Goal: Find specific page/section: Find specific page/section

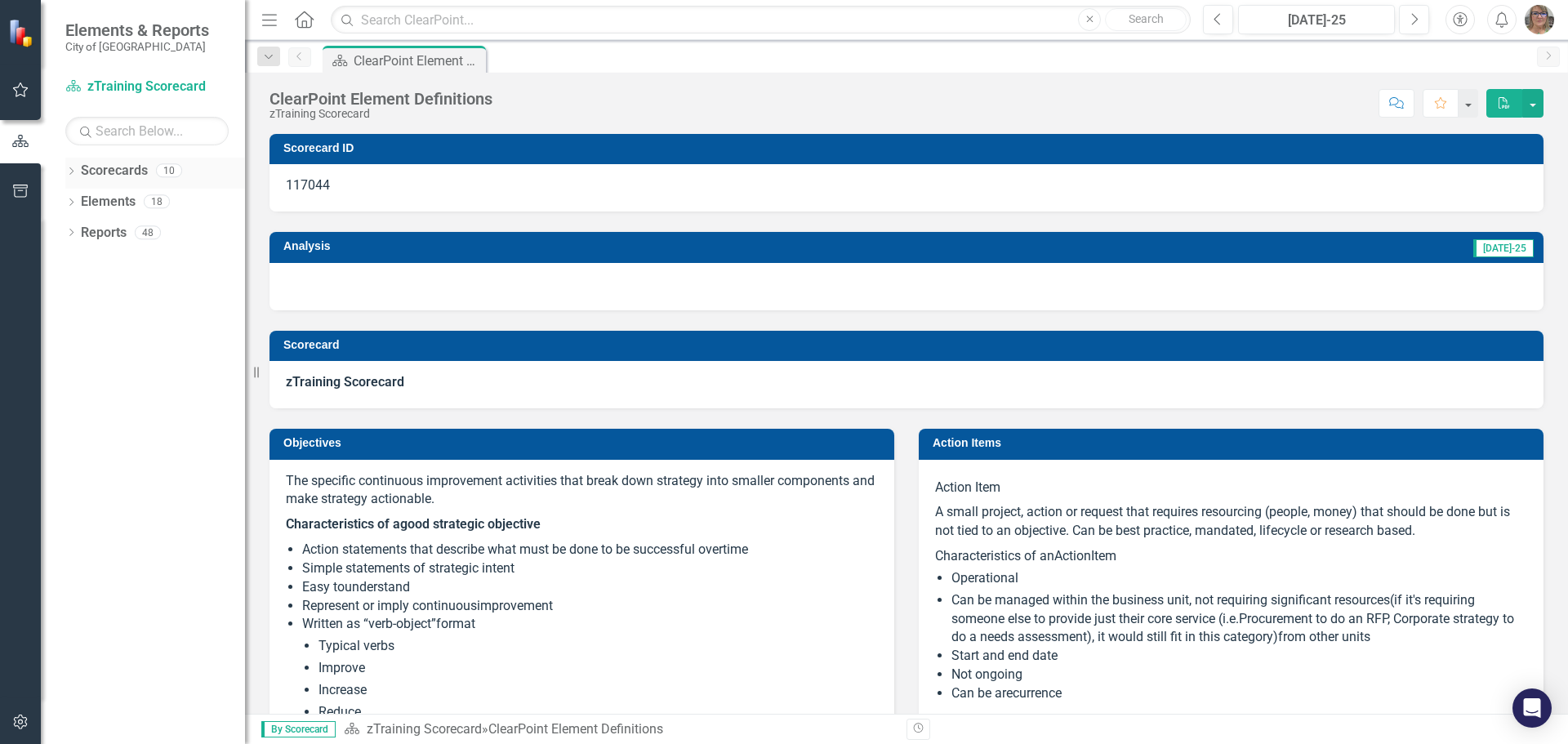
click at [68, 172] on icon "Dropdown" at bounding box center [71, 172] width 12 height 9
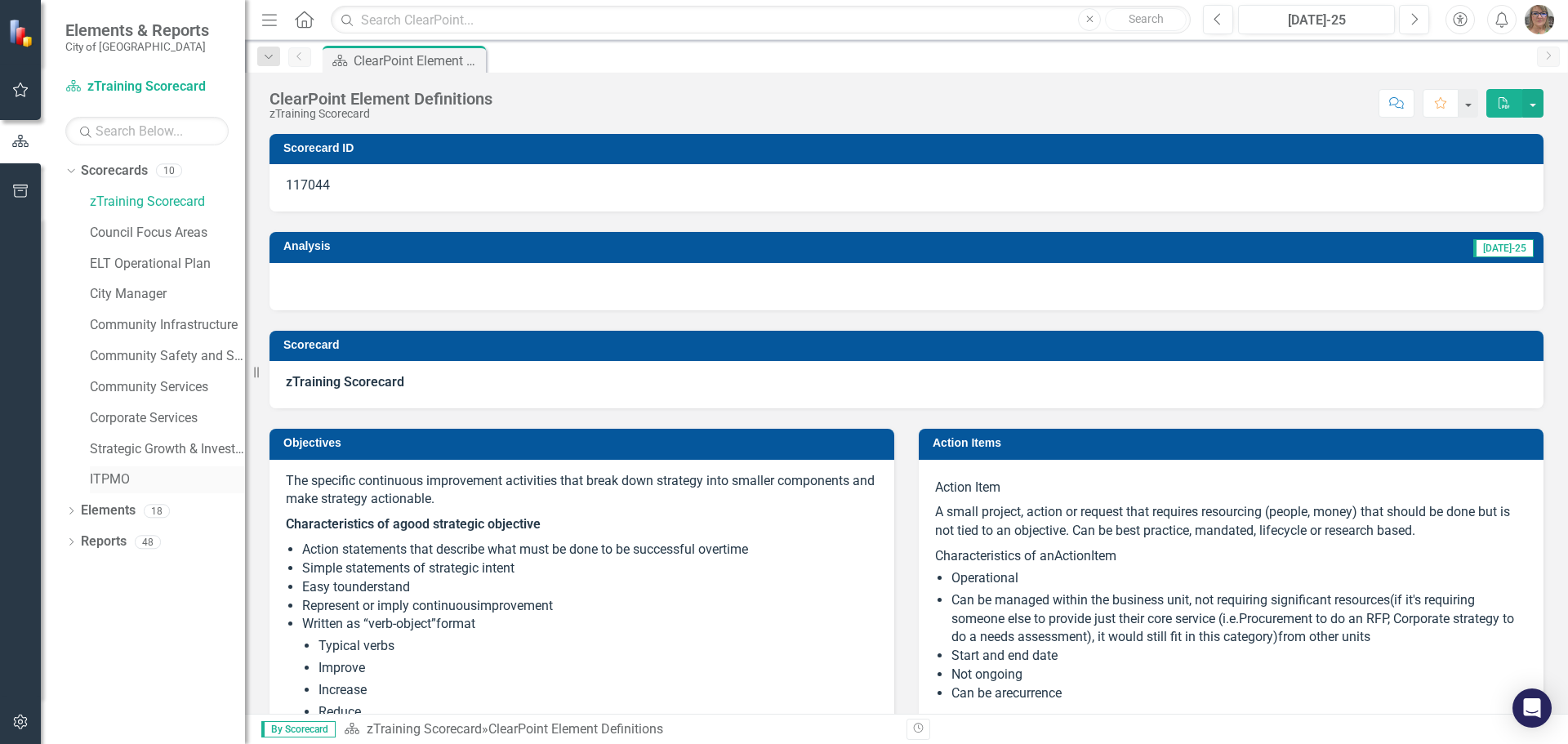
click at [104, 481] on link "ITPMO" at bounding box center [168, 479] width 155 height 18
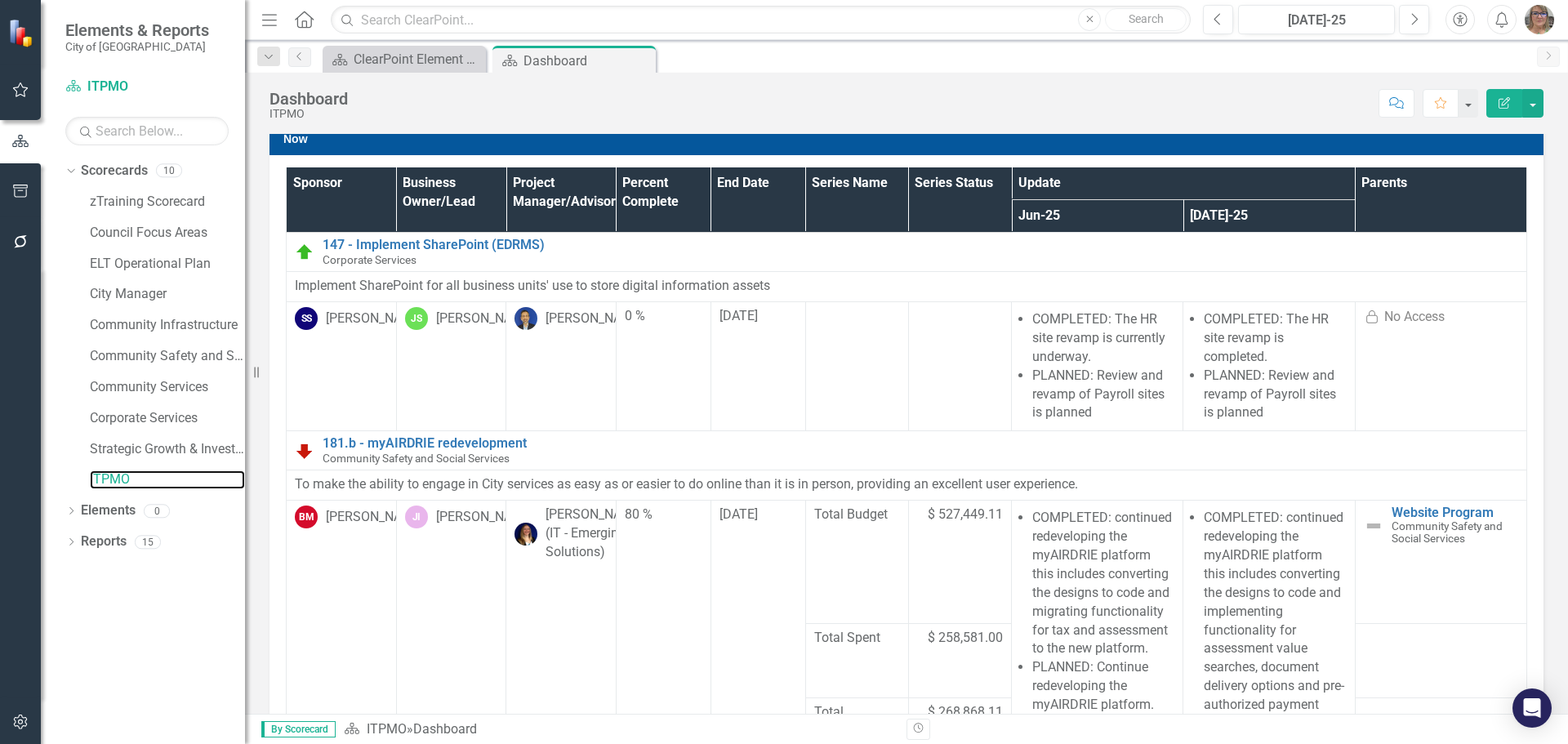
scroll to position [490, 0]
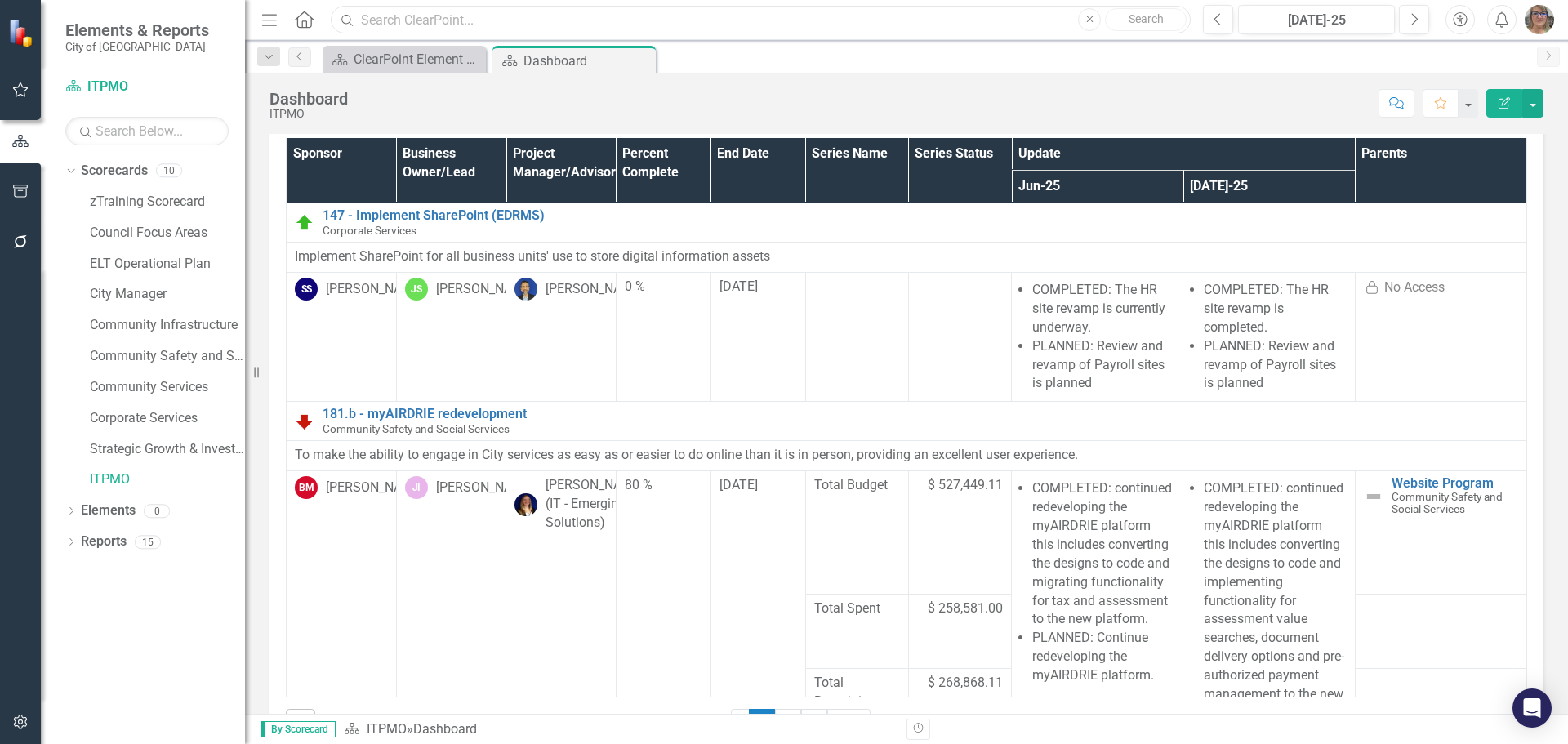
click at [533, 16] on input "text" at bounding box center [761, 20] width 860 height 28
click at [430, 18] on input "fuel" at bounding box center [761, 20] width 860 height 28
click at [430, 24] on input "fuel" at bounding box center [761, 20] width 860 height 28
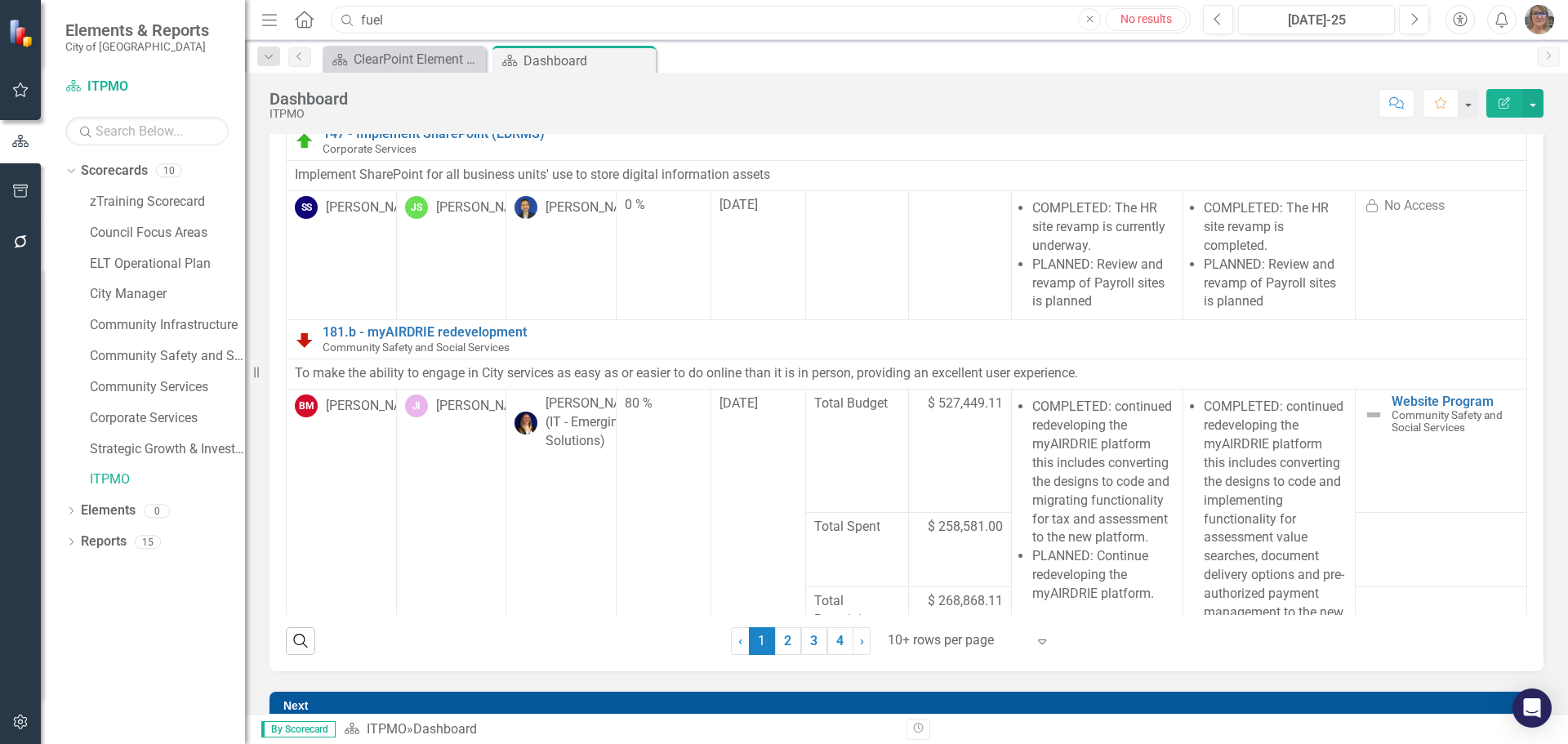
scroll to position [653, 0]
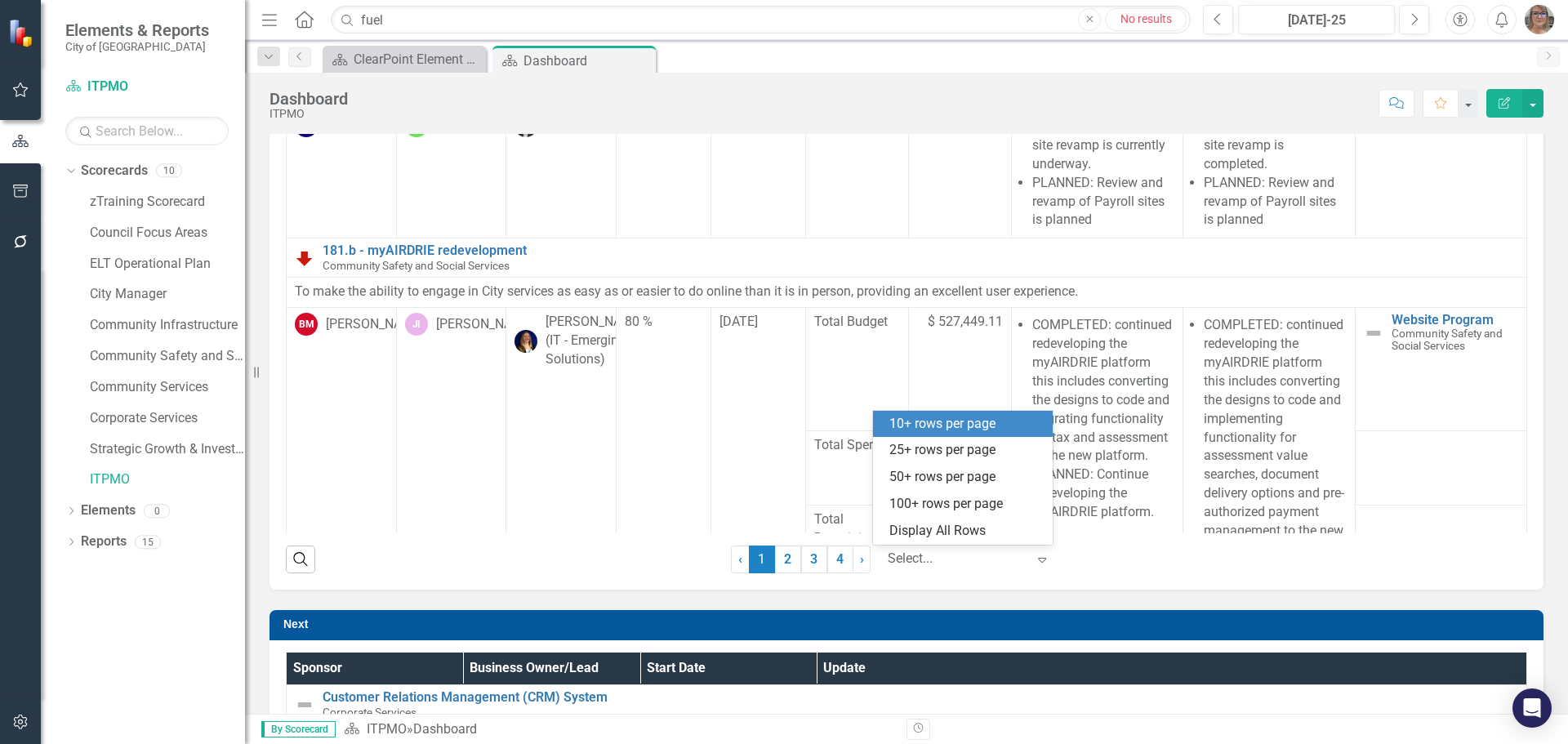
click at [949, 564] on div at bounding box center [957, 559] width 139 height 22
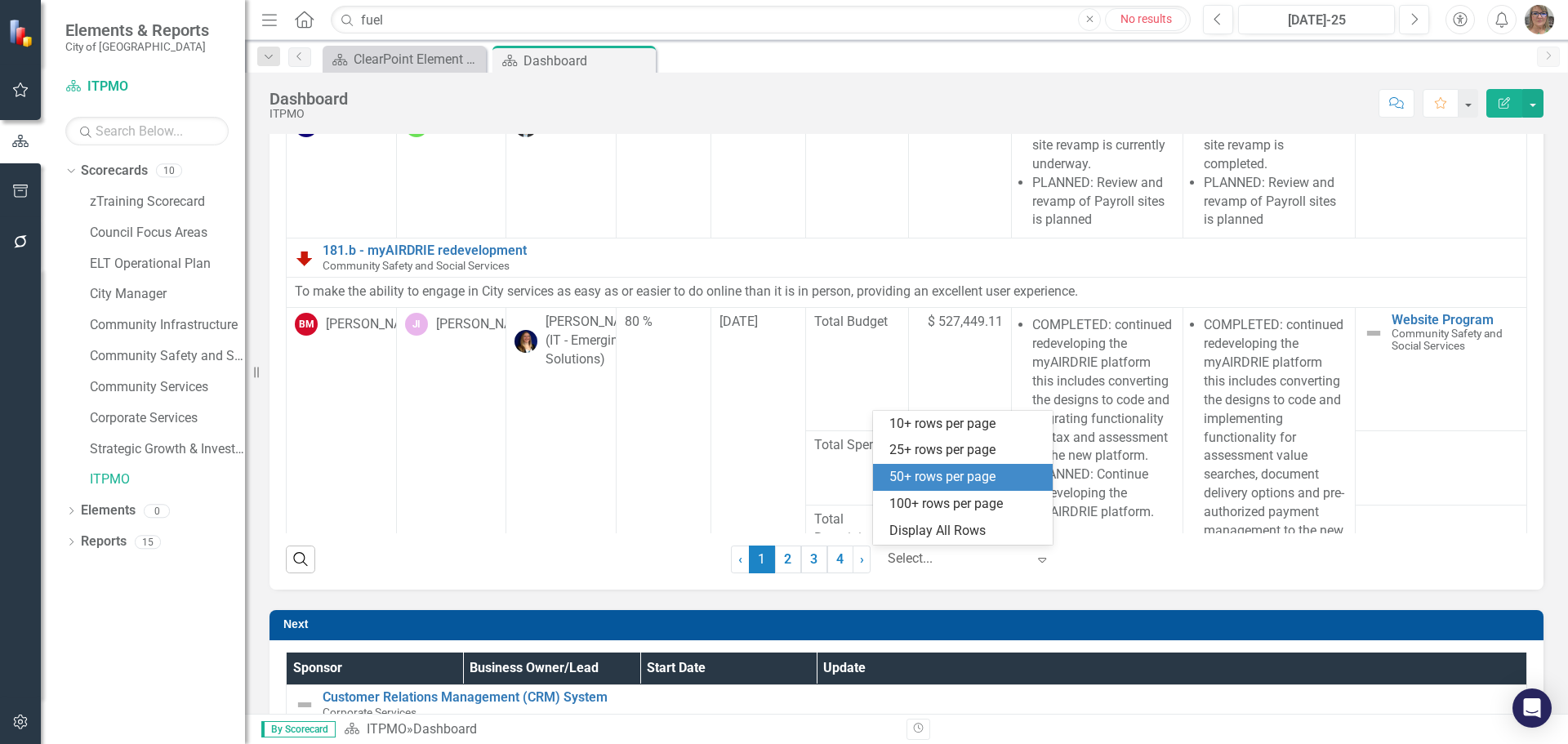
click at [919, 467] on div "50+ rows per page" at bounding box center [962, 477] width 180 height 27
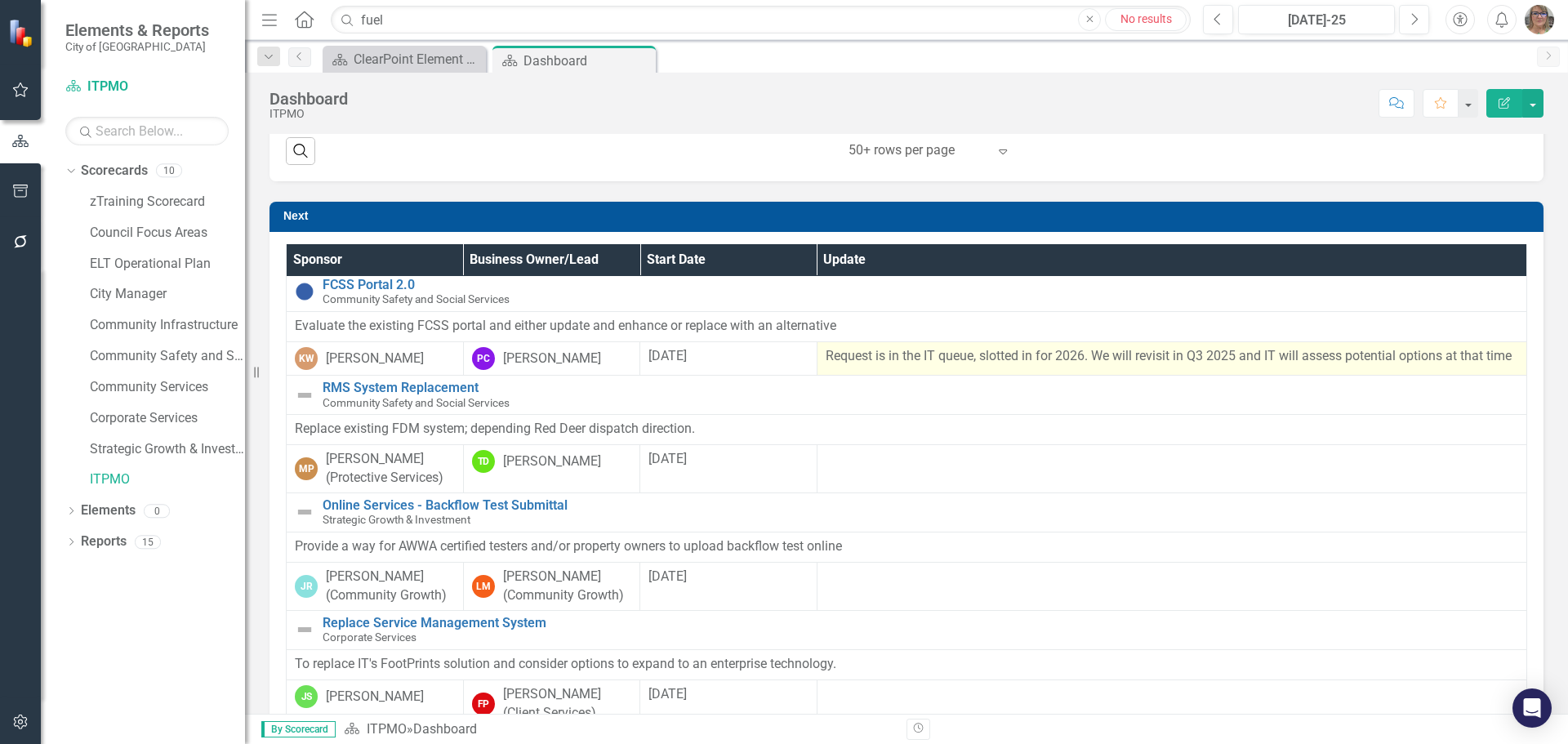
scroll to position [164, 0]
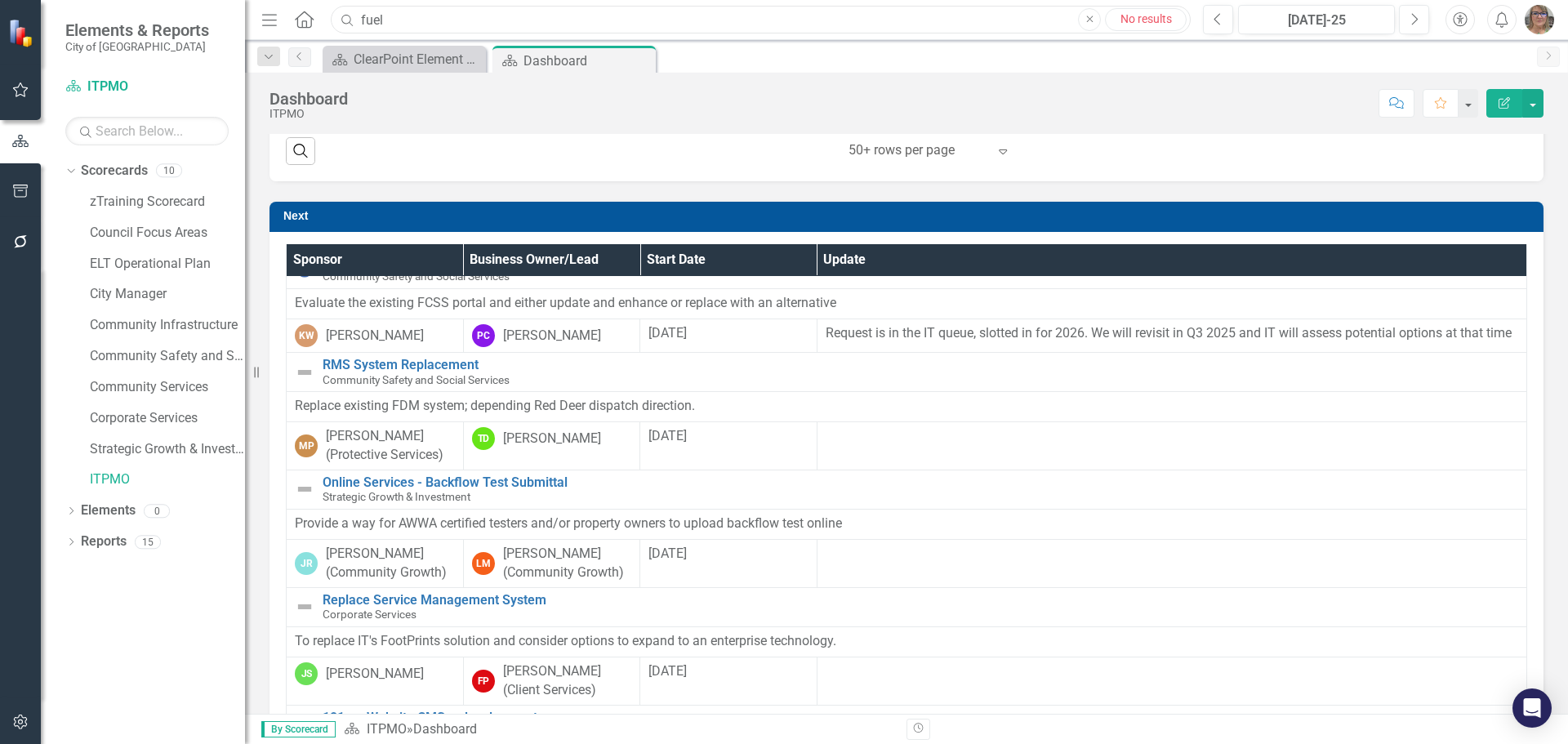
drag, startPoint x: 395, startPoint y: 25, endPoint x: 337, endPoint y: 20, distance: 58.2
click at [337, 20] on input "fuel" at bounding box center [761, 20] width 860 height 28
type input "fuel system"
drag, startPoint x: 453, startPoint y: 18, endPoint x: 316, endPoint y: 17, distance: 137.0
click at [316, 17] on div "Menu Home Search fuel system Close Search" at bounding box center [721, 19] width 929 height 31
